Goal: Task Accomplishment & Management: Complete application form

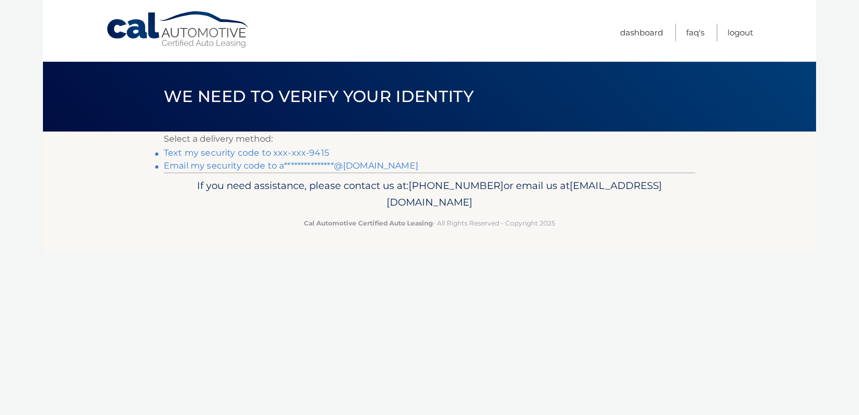
click at [257, 155] on link "Text my security code to xxx-xxx-9415" at bounding box center [246, 153] width 165 height 10
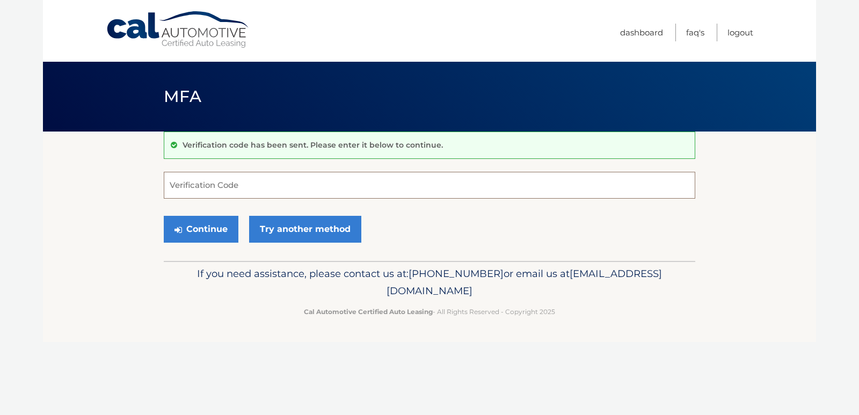
click at [236, 188] on input "Verification Code" at bounding box center [429, 185] width 531 height 27
type input "6333652"
click at [185, 229] on button "Continue" at bounding box center [201, 229] width 75 height 27
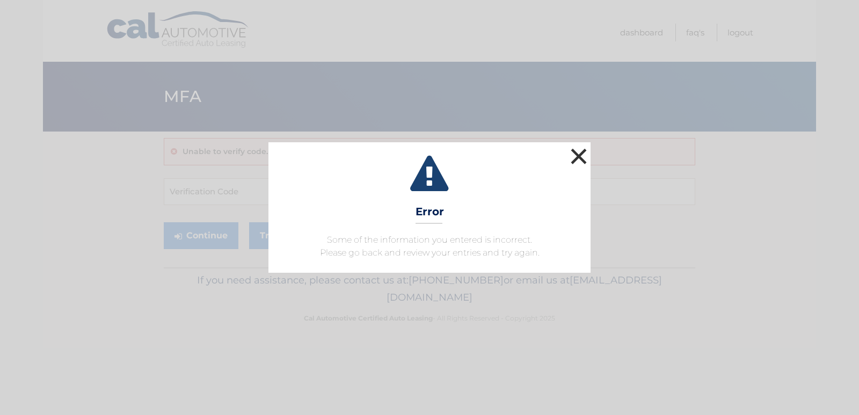
click at [581, 146] on button "×" at bounding box center [578, 155] width 21 height 21
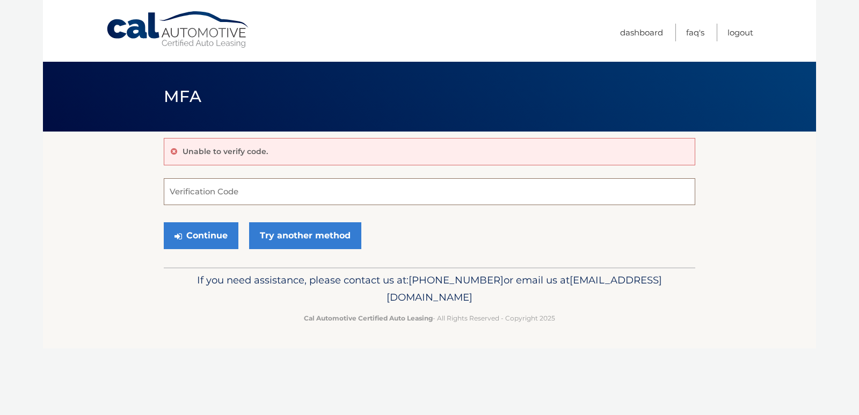
click at [398, 197] on input "Verification Code" at bounding box center [429, 191] width 531 height 27
type input "633652"
click at [194, 241] on button "Continue" at bounding box center [201, 235] width 75 height 27
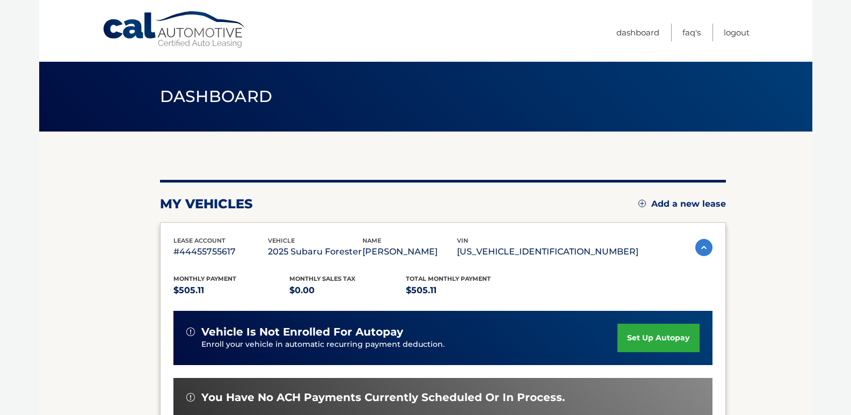
click at [688, 199] on link "Add a new lease" at bounding box center [681, 204] width 87 height 11
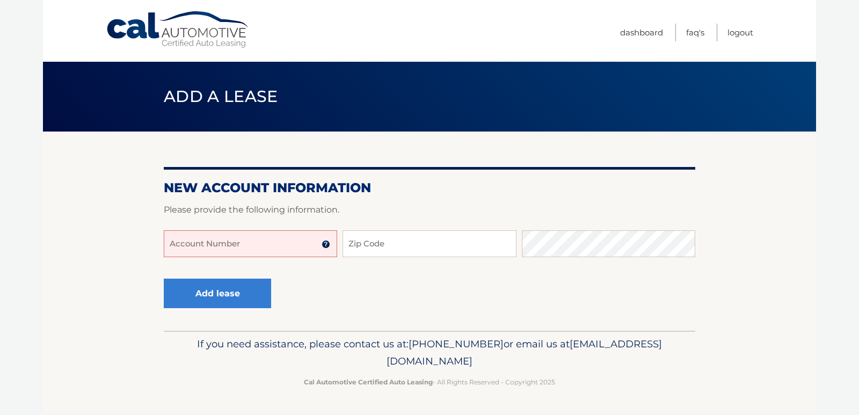
click at [266, 240] on input "Account Number" at bounding box center [250, 243] width 173 height 27
click at [202, 245] on input "Account Number" at bounding box center [250, 243] width 173 height 27
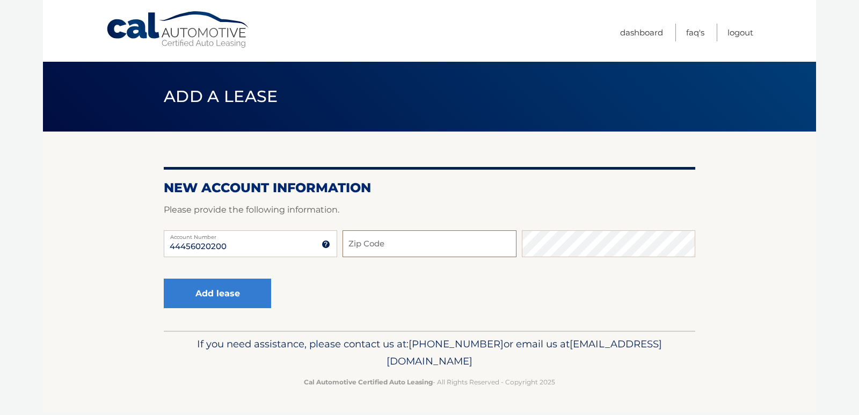
click at [424, 247] on input "Zip Code" at bounding box center [428, 243] width 173 height 27
click at [282, 245] on input "44456020200" at bounding box center [250, 243] width 173 height 27
type input "4"
click at [279, 248] on input "Account Number" at bounding box center [250, 243] width 173 height 27
type input "44456020200"
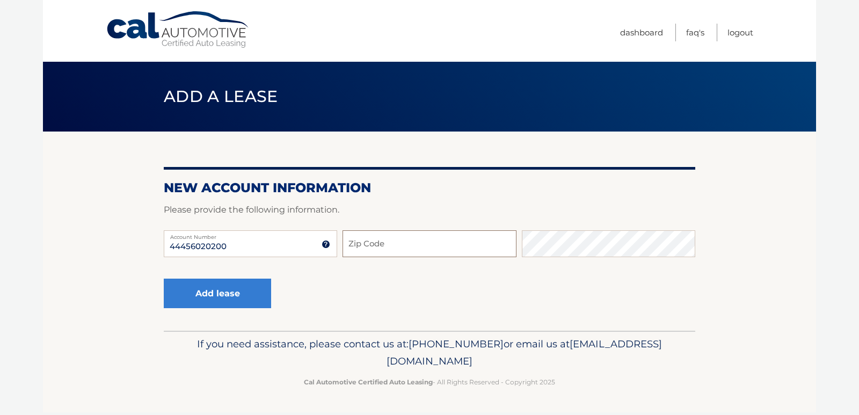
click at [404, 239] on input "Zip Code" at bounding box center [428, 243] width 173 height 27
click at [396, 241] on input "Zip Code" at bounding box center [428, 243] width 173 height 27
type input "11758"
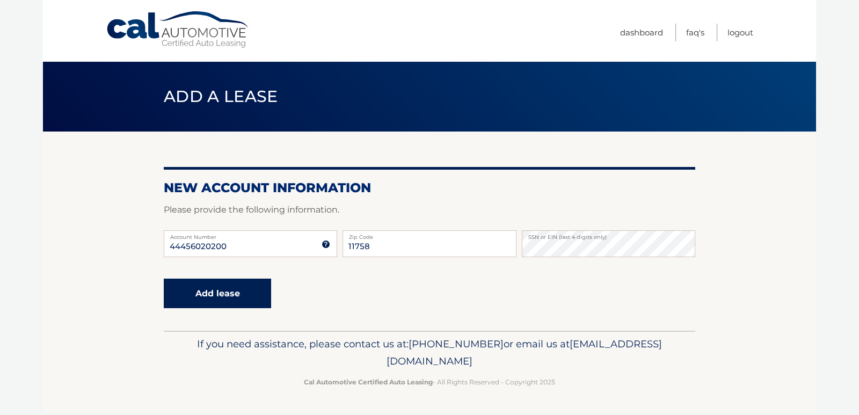
click at [197, 287] on button "Add lease" at bounding box center [217, 294] width 107 height 30
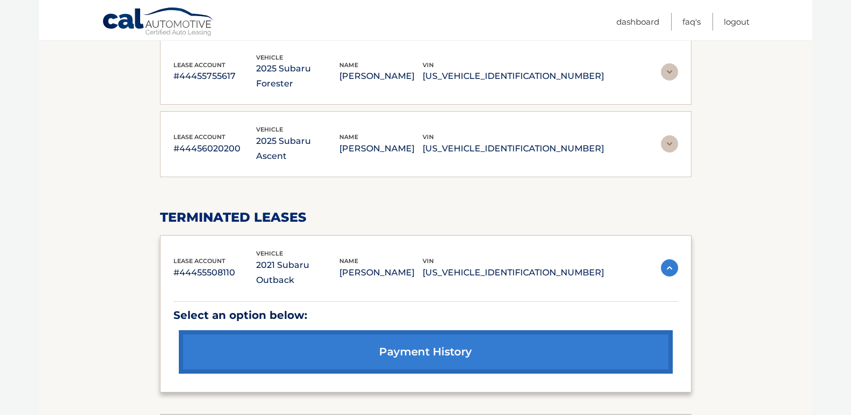
scroll to position [161, 0]
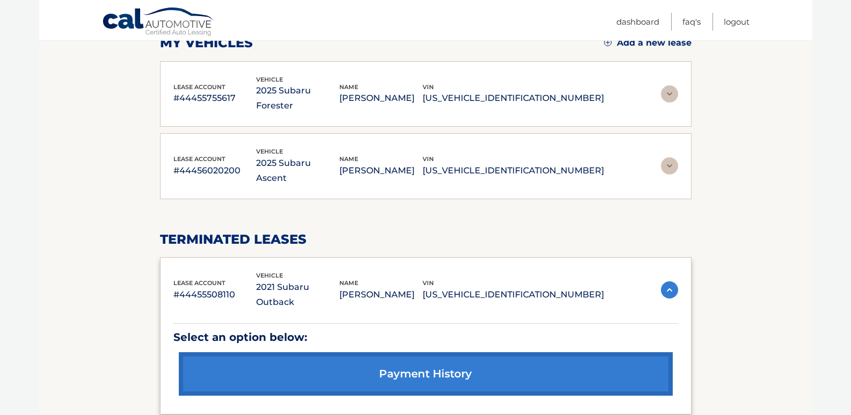
click at [675, 89] on img at bounding box center [669, 93] width 17 height 17
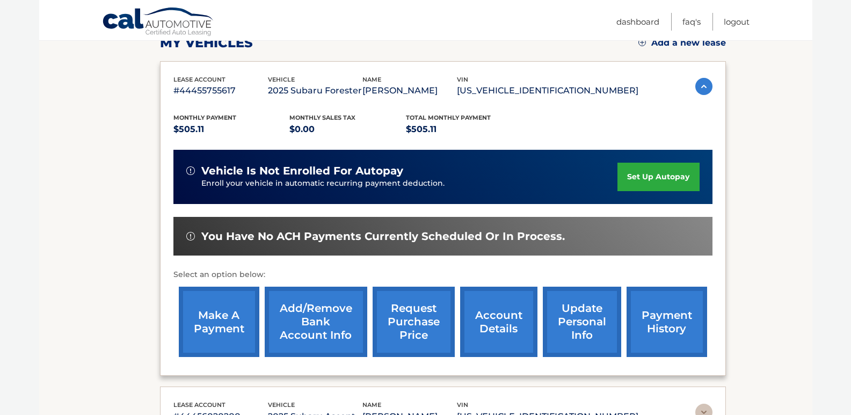
click at [698, 86] on img at bounding box center [703, 86] width 17 height 17
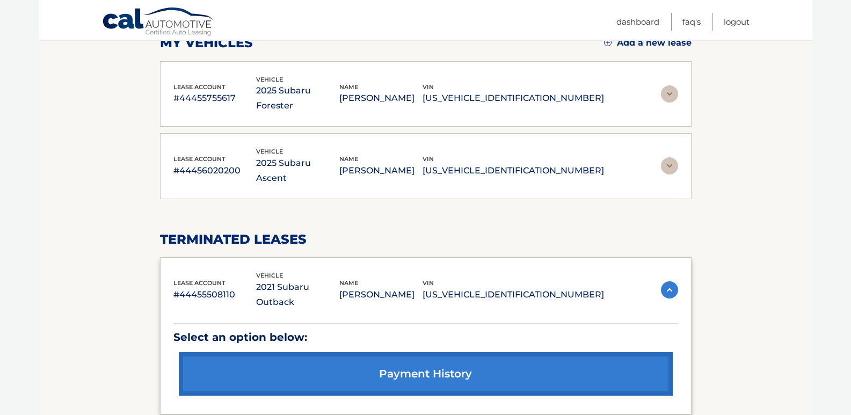
click at [671, 157] on img at bounding box center [669, 165] width 17 height 17
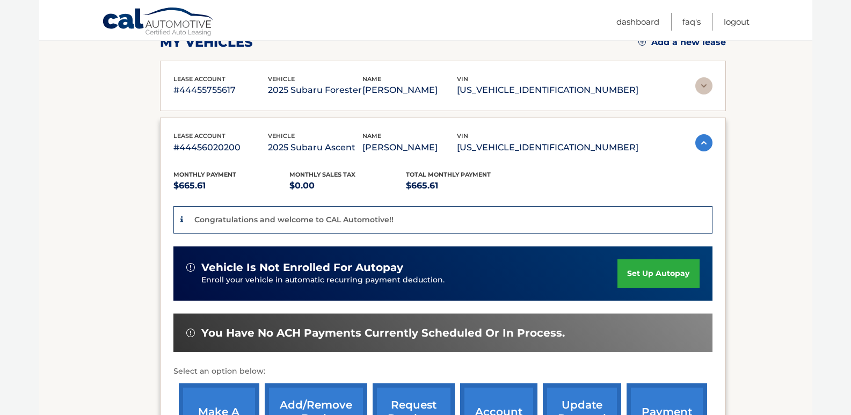
scroll to position [54, 0]
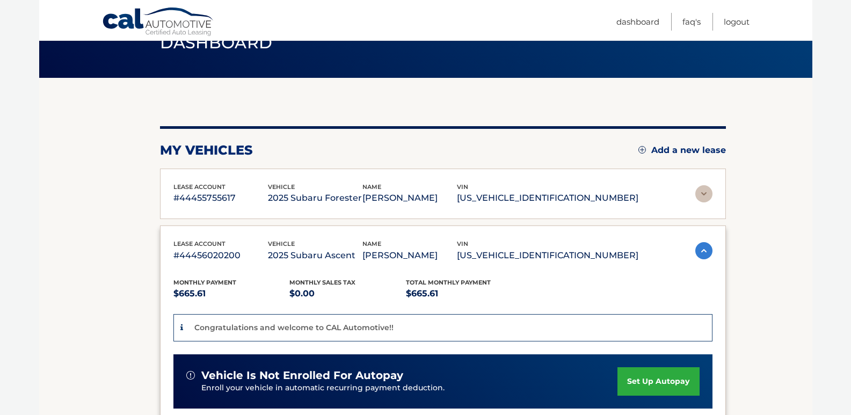
click at [700, 254] on img at bounding box center [703, 250] width 17 height 17
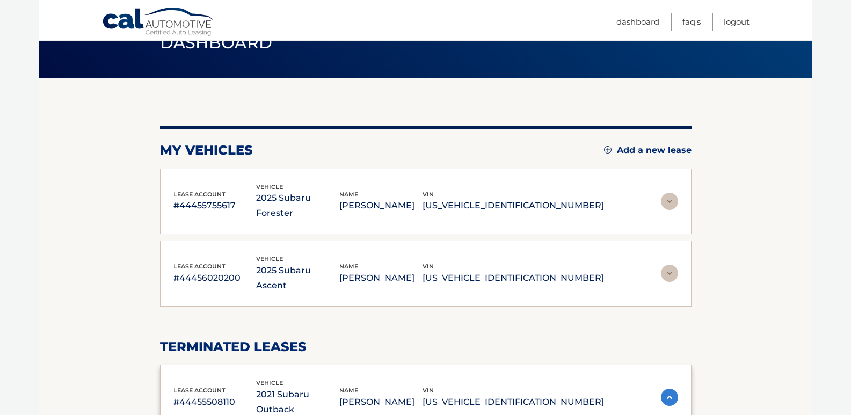
click at [701, 198] on section "You are registered for this site, but you haven't enrolled in online payments. …" at bounding box center [425, 310] width 773 height 465
click at [679, 188] on div "lease account #44455755617 vehicle 2025 Subaru Forester name ALEXANDRA ALONGE v…" at bounding box center [425, 201] width 531 height 66
click at [674, 193] on img at bounding box center [669, 201] width 17 height 17
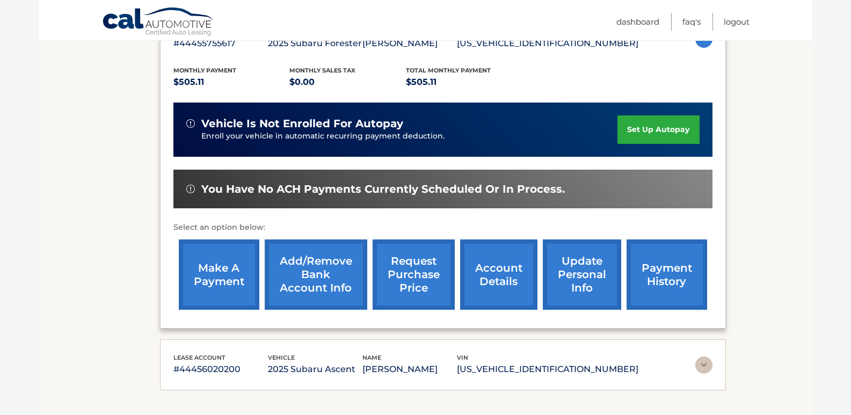
scroll to position [215, 0]
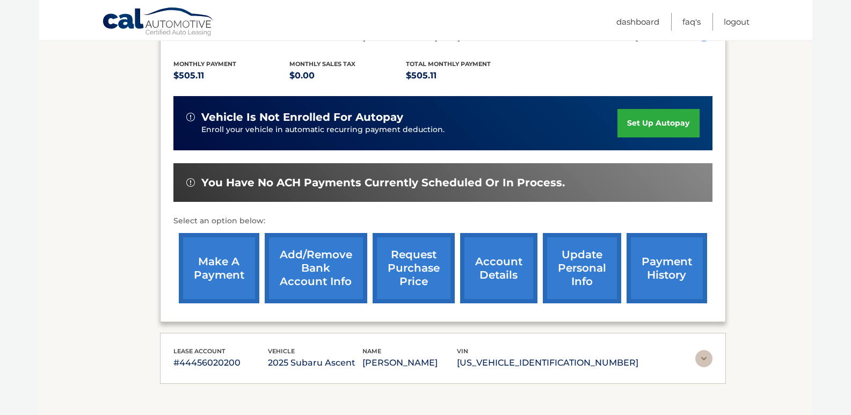
click at [658, 270] on link "payment history" at bounding box center [666, 268] width 80 height 70
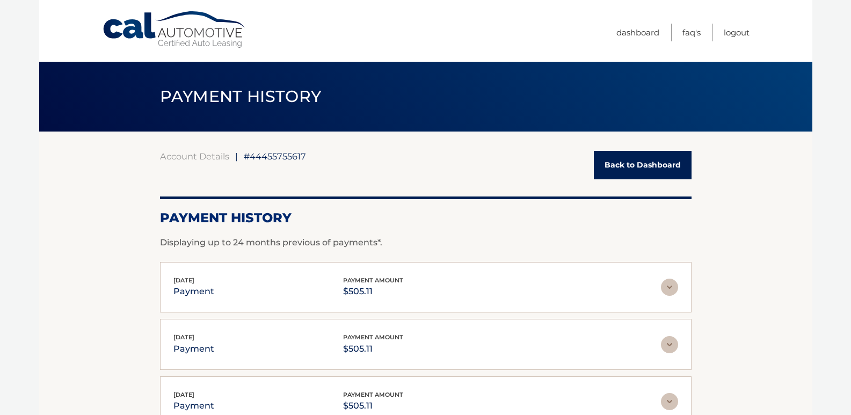
click at [657, 159] on link "Back to Dashboard" at bounding box center [642, 165] width 98 height 28
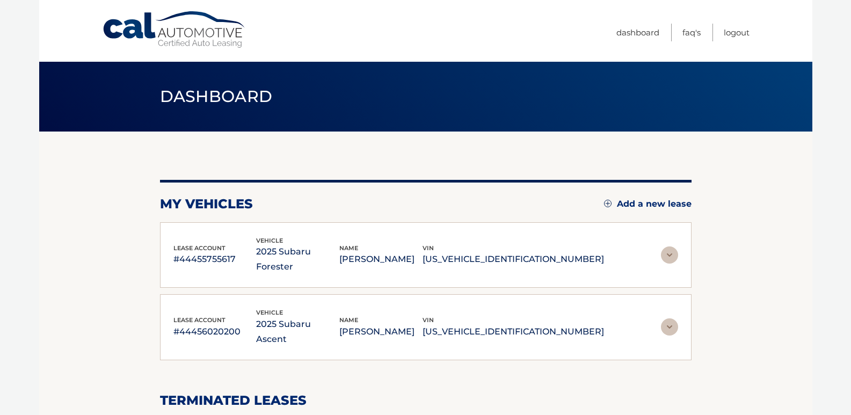
click at [675, 246] on img at bounding box center [669, 254] width 17 height 17
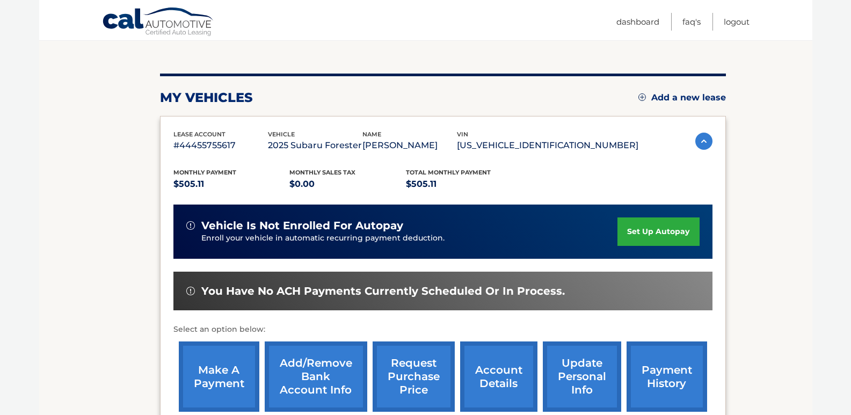
scroll to position [161, 0]
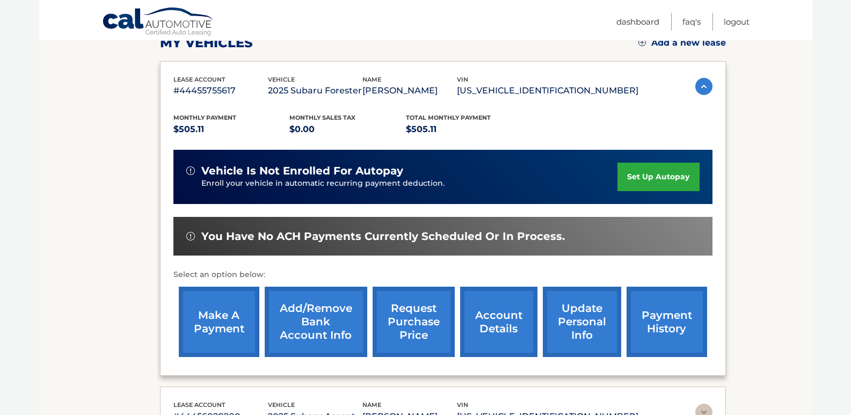
click at [511, 326] on link "account details" at bounding box center [498, 322] width 77 height 70
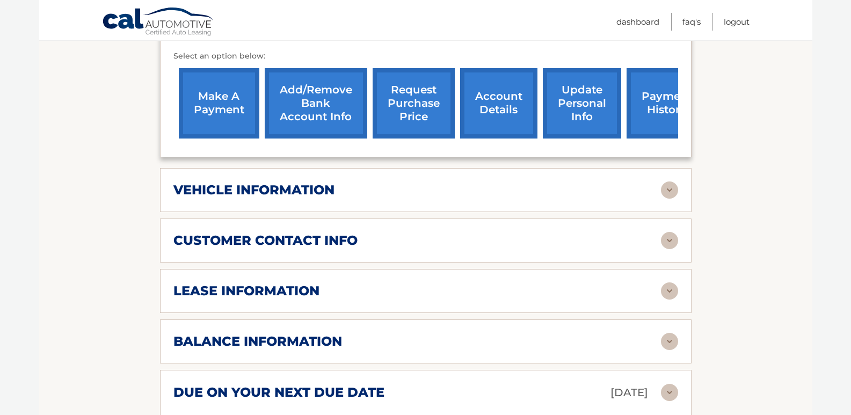
scroll to position [429, 0]
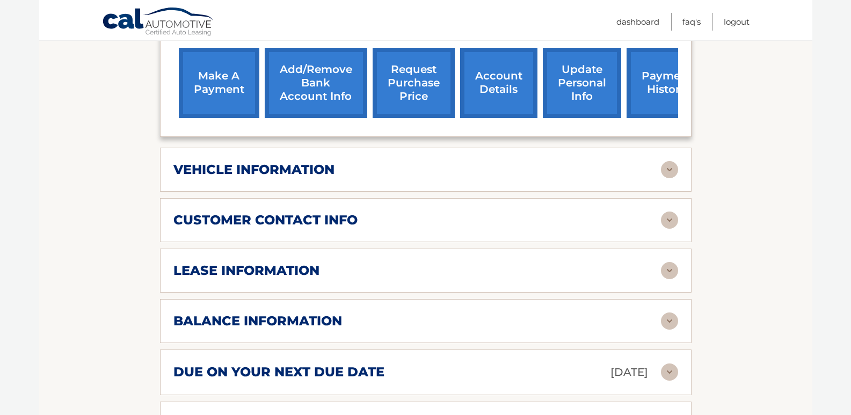
click at [648, 262] on div "lease information" at bounding box center [416, 270] width 487 height 16
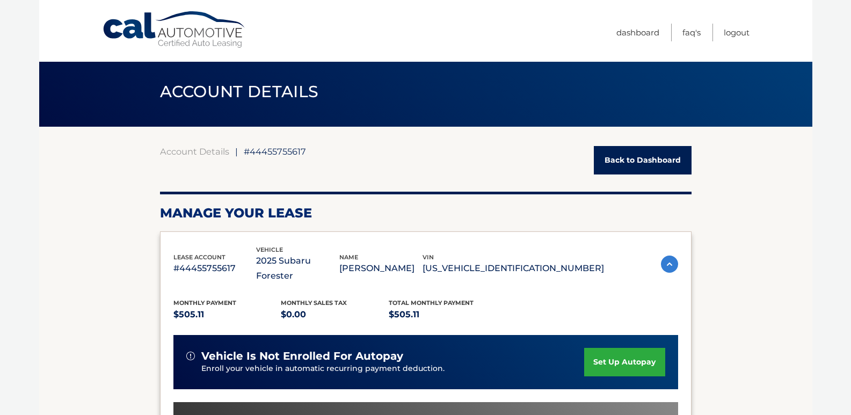
scroll to position [0, 0]
